Goal: Task Accomplishment & Management: Use online tool/utility

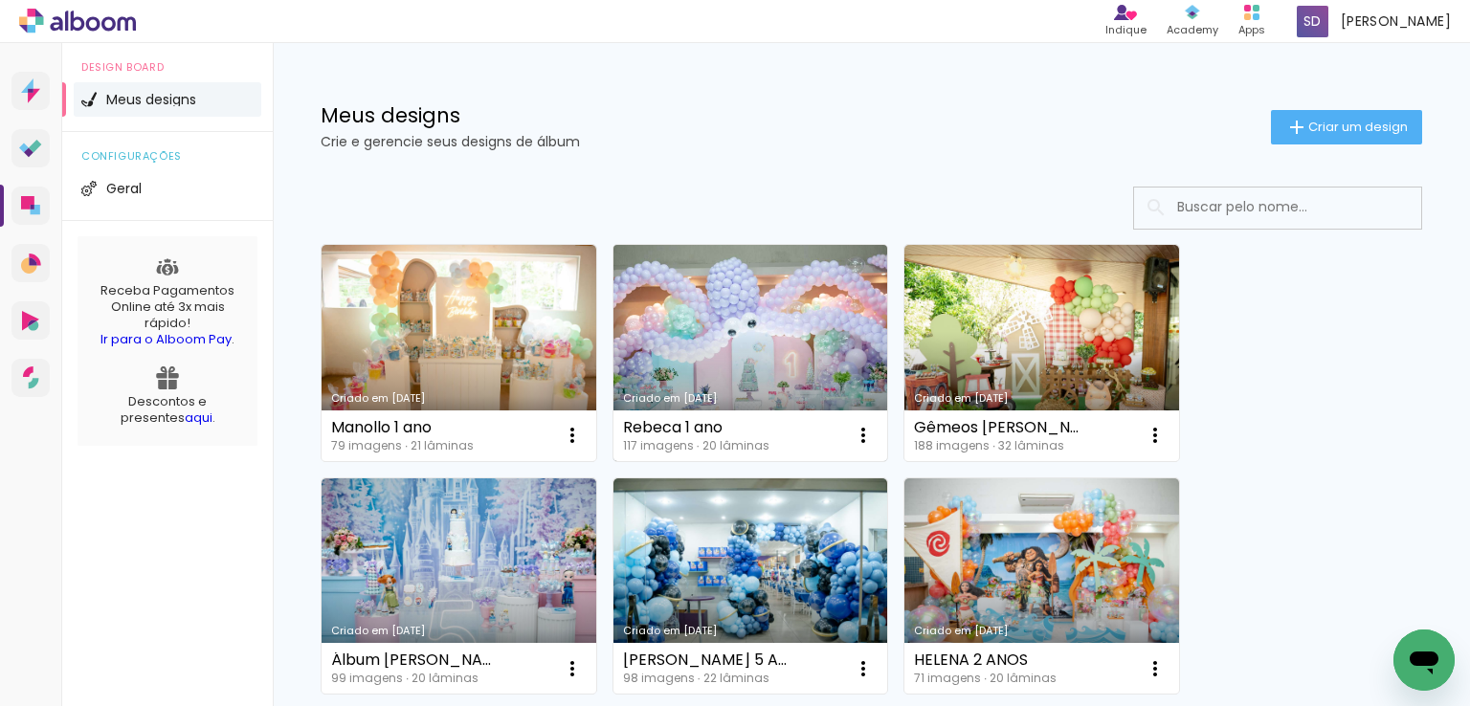
click at [817, 308] on link "Criado em [DATE]" at bounding box center [750, 353] width 275 height 216
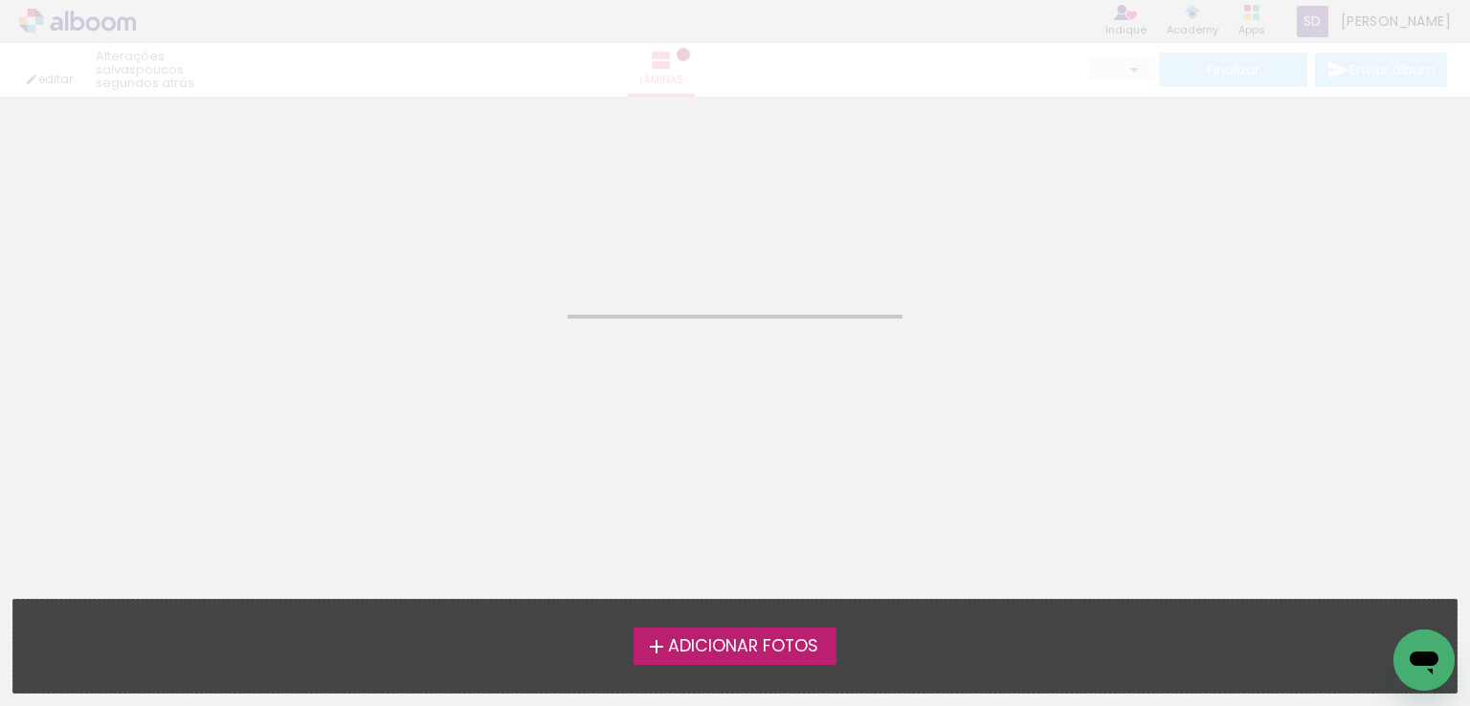
click at [817, 308] on neon-animated-pages "Confirmar Cancelar" at bounding box center [735, 402] width 1470 height 610
